Goal: Information Seeking & Learning: Learn about a topic

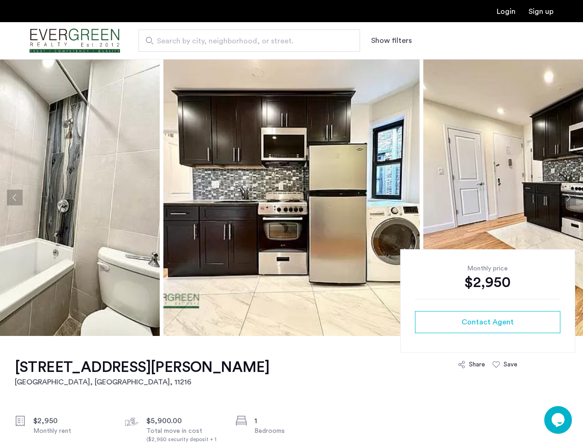
click at [391, 41] on button "Show filters" at bounding box center [391, 40] width 41 height 11
click at [15, 198] on button "Previous apartment" at bounding box center [15, 198] width 16 height 16
click at [291, 198] on img at bounding box center [291, 197] width 256 height 277
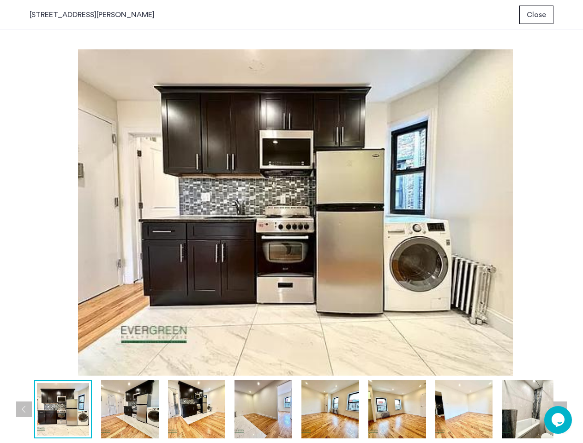
click at [291, 198] on img at bounding box center [296, 212] width 532 height 326
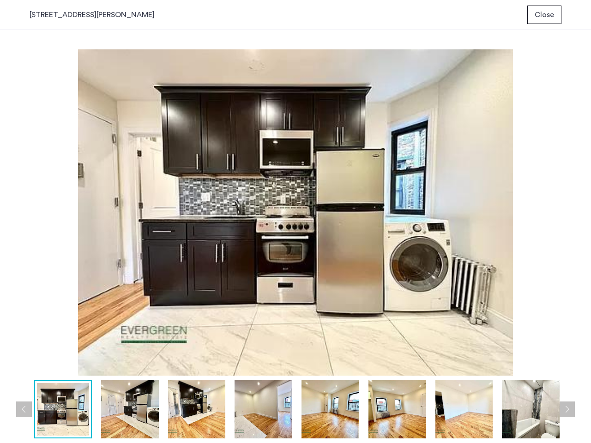
click at [503, 198] on img at bounding box center [296, 212] width 532 height 326
click at [568, 198] on div "prev next prev next" at bounding box center [295, 236] width 591 height 413
click at [488, 322] on img at bounding box center [296, 212] width 532 height 326
click at [471, 365] on img at bounding box center [296, 212] width 532 height 326
click at [505, 365] on img at bounding box center [296, 212] width 532 height 326
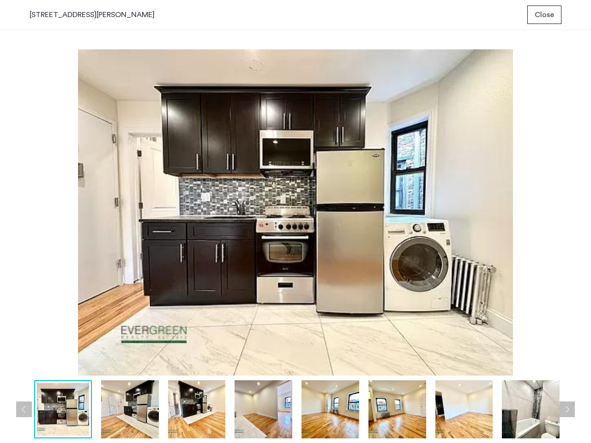
click at [558, 420] on img at bounding box center [531, 409] width 58 height 58
